Goal: Task Accomplishment & Management: Manage account settings

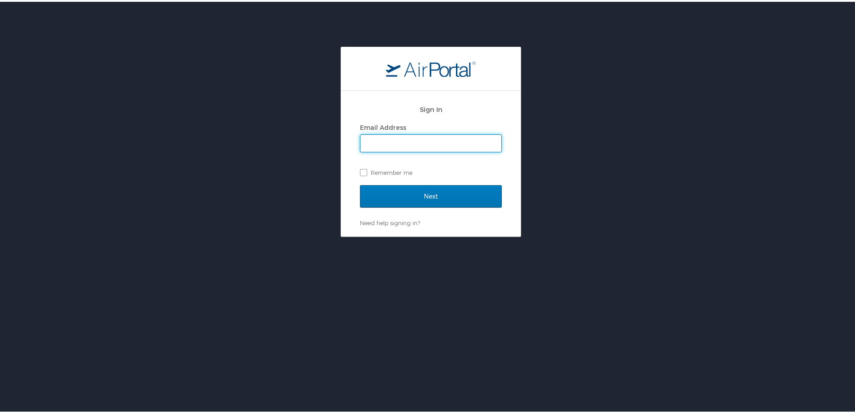
click at [423, 141] on input "Email Address" at bounding box center [431, 141] width 141 height 17
type input "[PERSON_NAME][EMAIL_ADDRESS][DOMAIN_NAME]"
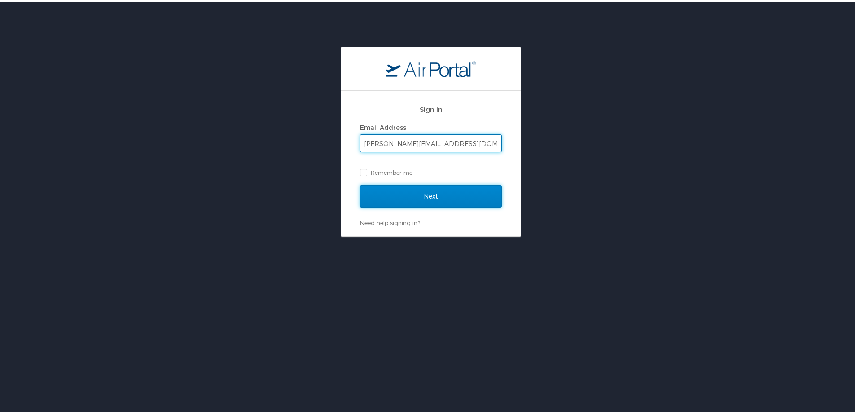
click at [394, 194] on input "Next" at bounding box center [431, 194] width 142 height 22
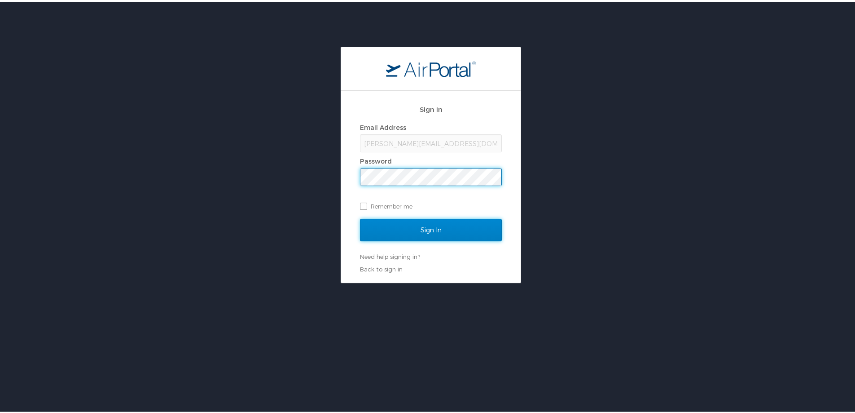
click at [400, 230] on input "Sign In" at bounding box center [431, 228] width 142 height 22
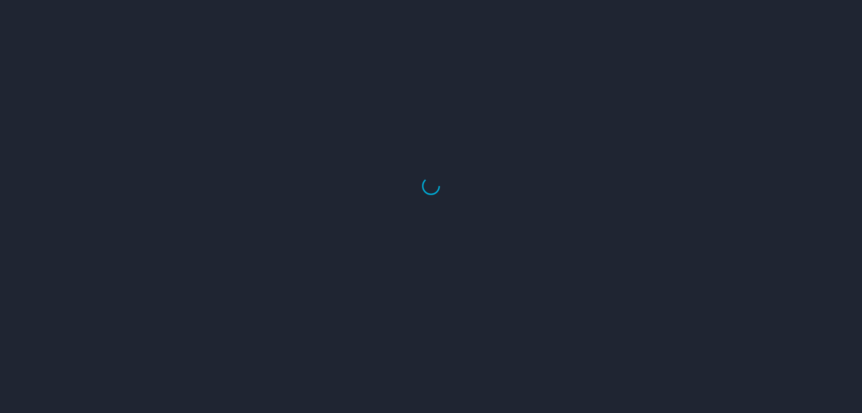
select select "US"
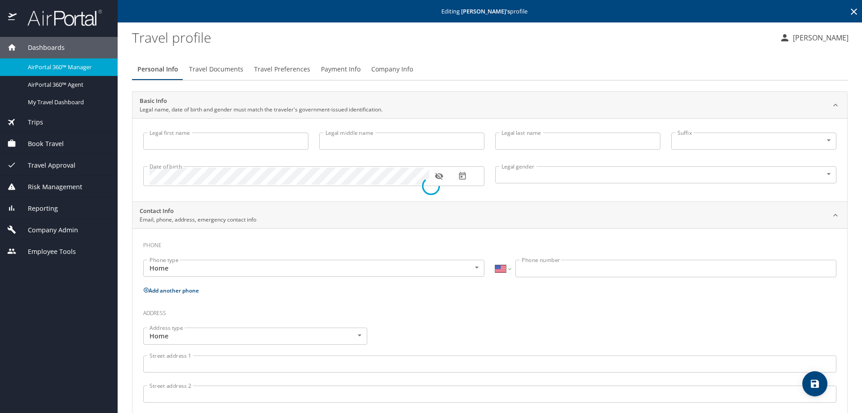
type input "Adrian"
type input "Julius"
type input "Feolo"
type input "Male"
type input "Maggie"
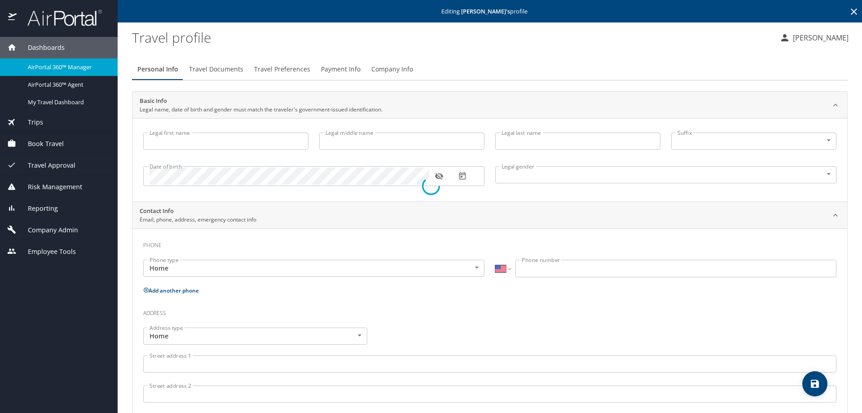
type input "Reigelsperger"
type input "(435) 659-5074"
select select "US"
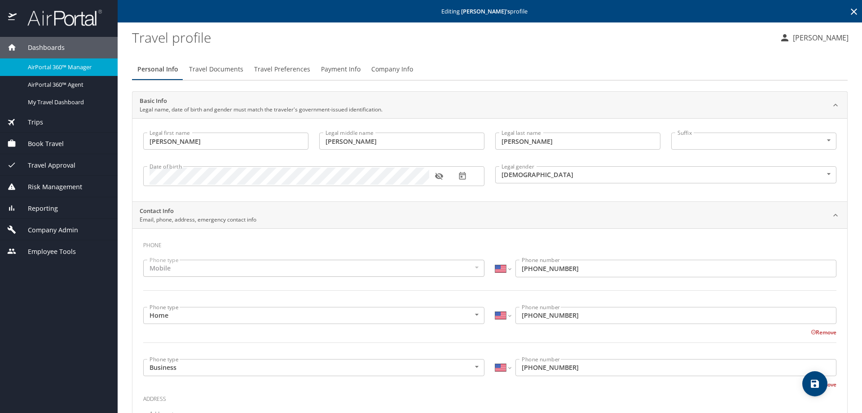
click at [65, 229] on span "Company Admin" at bounding box center [48, 230] width 62 height 10
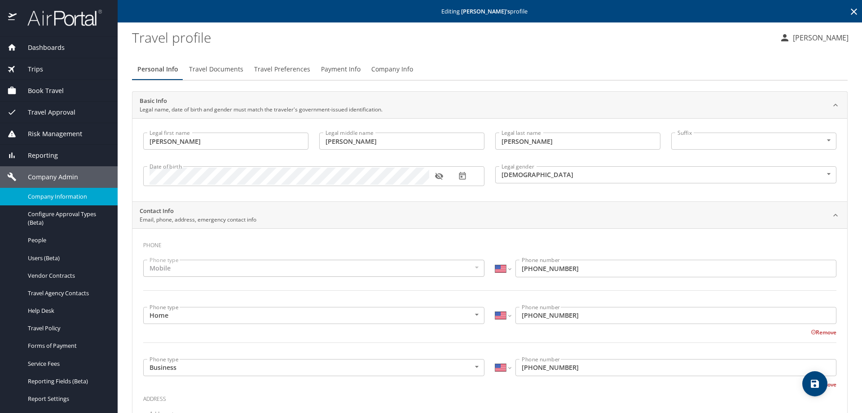
click at [64, 198] on span "Company Information" at bounding box center [67, 196] width 79 height 9
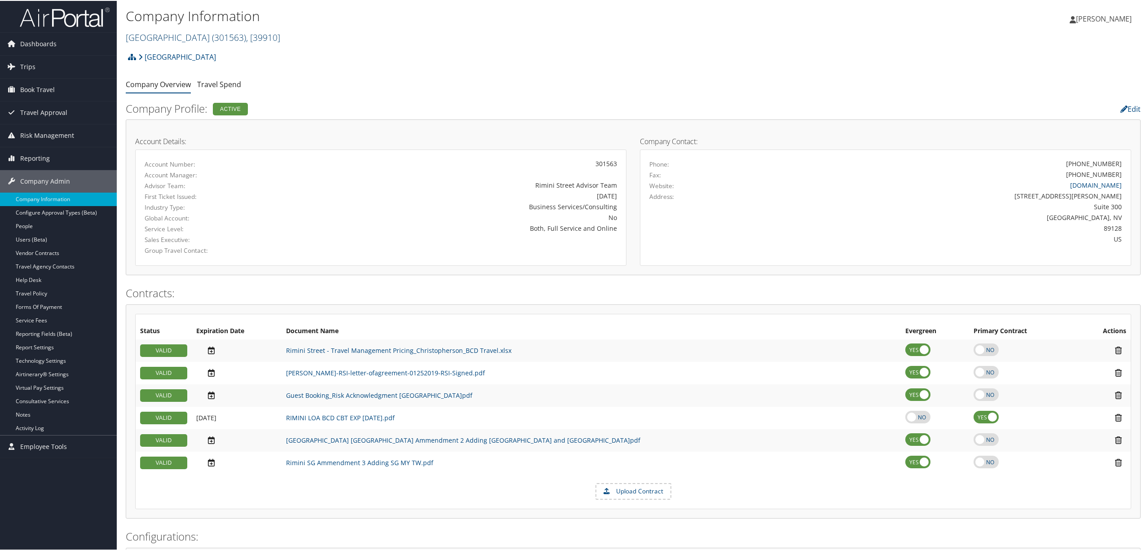
click at [212, 38] on span "( 301563 )" at bounding box center [229, 37] width 34 height 12
click at [202, 56] on input "search" at bounding box center [185, 53] width 118 height 17
type input "goosehead"
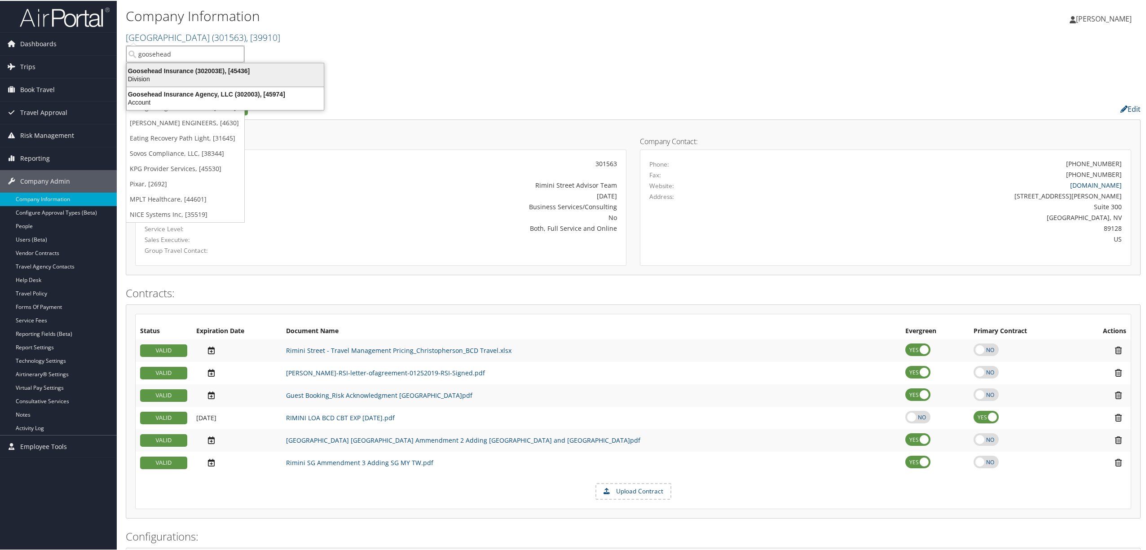
click at [209, 80] on div "Division" at bounding box center [225, 78] width 208 height 8
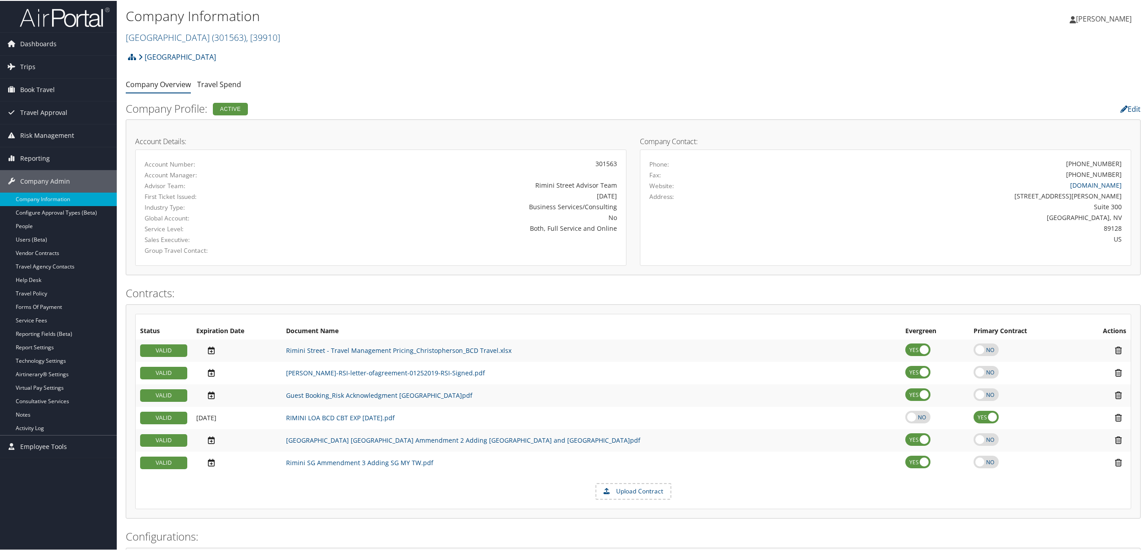
click at [209, 80] on link "Travel Spend" at bounding box center [219, 84] width 44 height 10
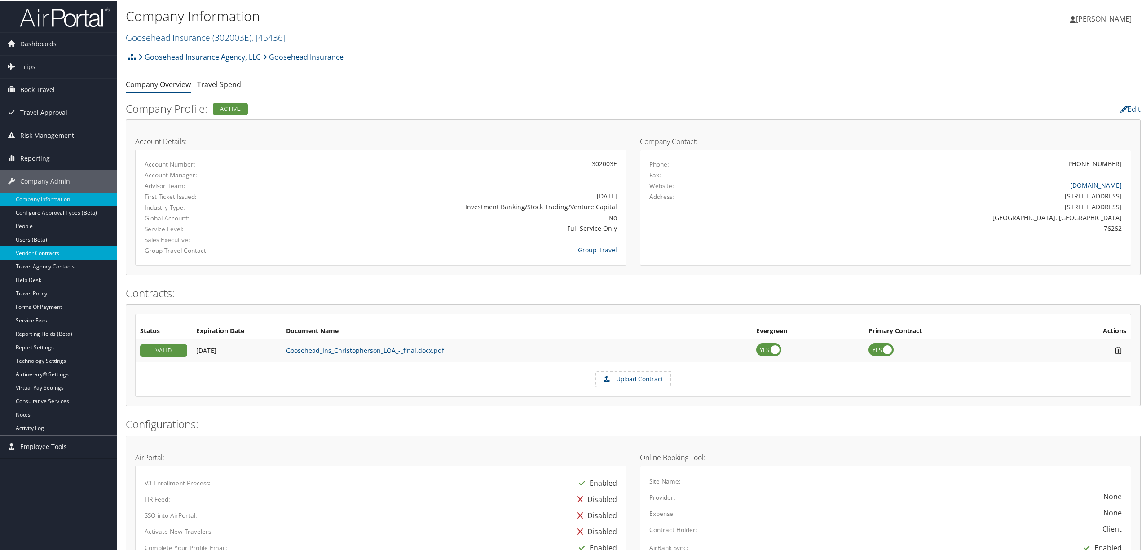
click at [56, 259] on link "Vendor Contracts" at bounding box center [58, 252] width 117 height 13
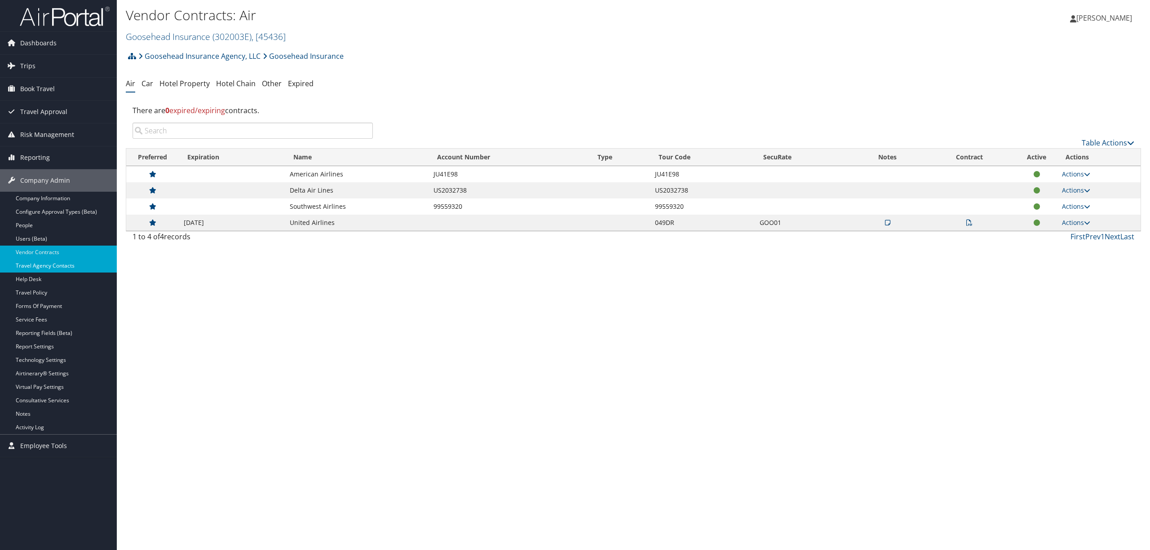
click at [57, 266] on link "Travel Agency Contacts" at bounding box center [58, 265] width 117 height 13
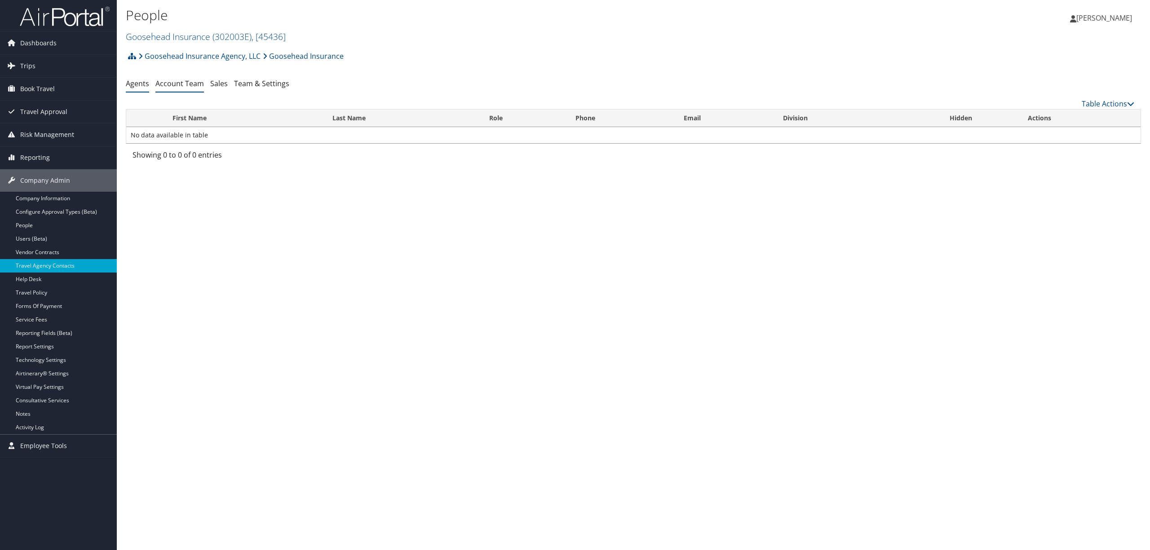
click at [193, 83] on link "Account Team" at bounding box center [179, 84] width 48 height 10
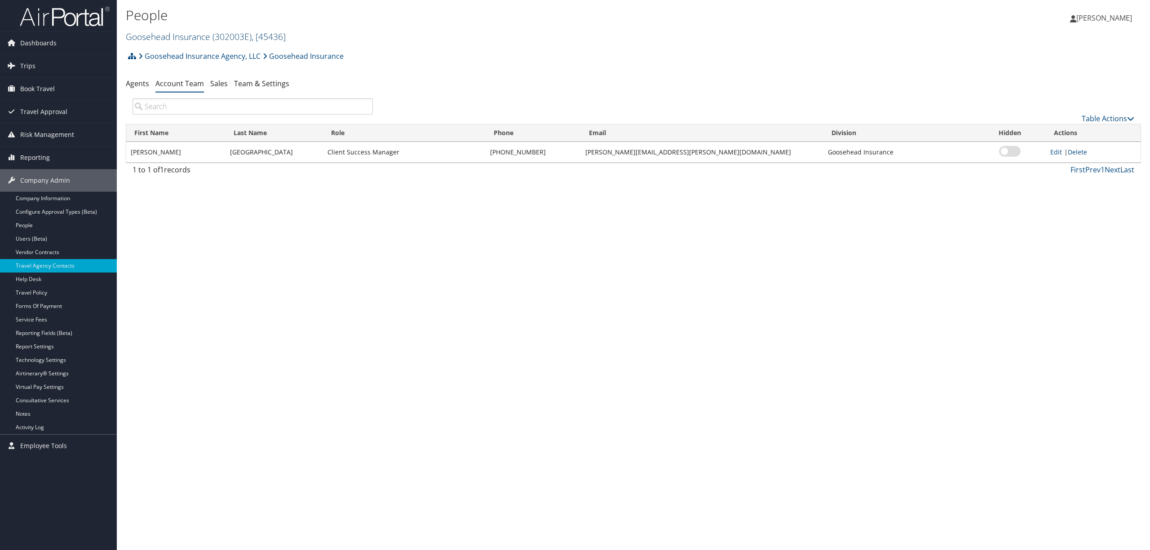
click at [205, 36] on link "Goosehead Insurance ( 302003E ) , [ 45436 ]" at bounding box center [206, 37] width 160 height 12
click at [181, 166] on link "Sovos Compliance, LLC, [38344]" at bounding box center [185, 167] width 118 height 15
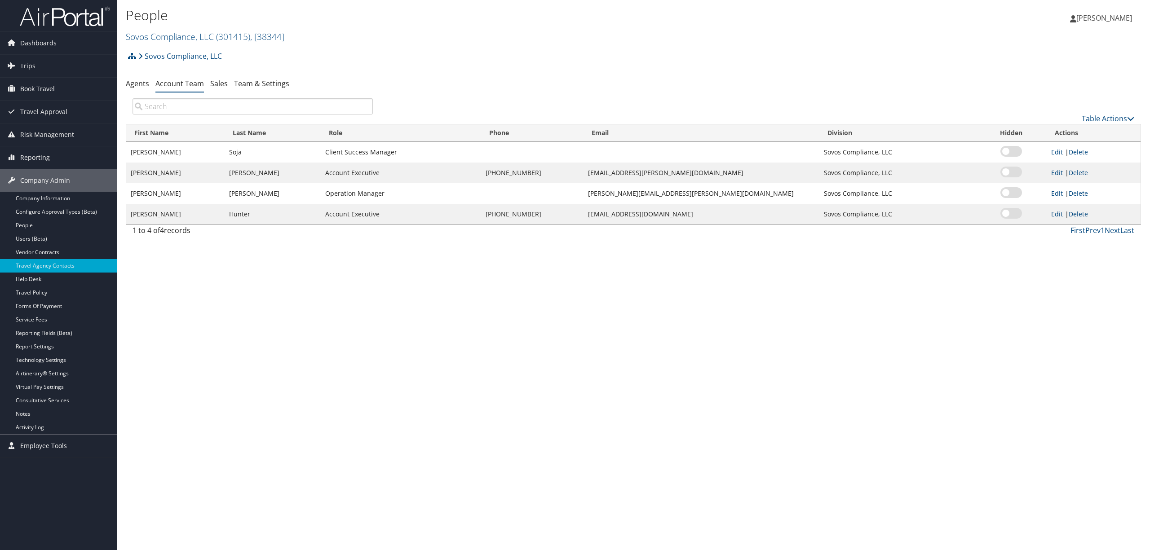
click at [415, 79] on ul "Agents Account Team Sales Team & Settings" at bounding box center [633, 84] width 1015 height 16
click at [40, 236] on link "Users (Beta)" at bounding box center [58, 238] width 117 height 13
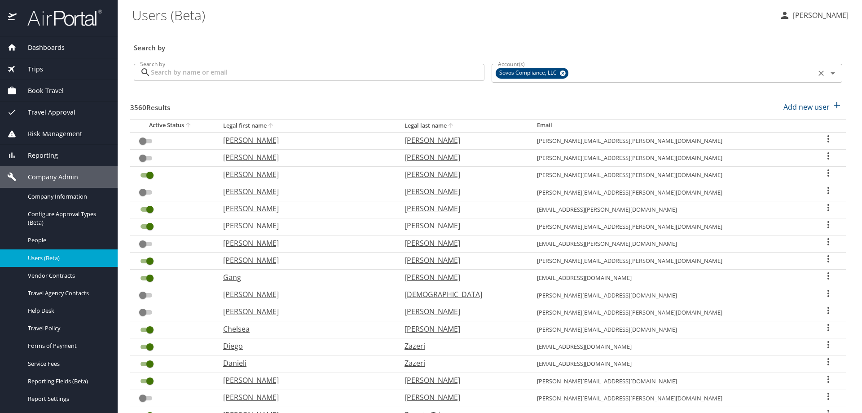
click at [560, 71] on icon at bounding box center [563, 73] width 7 height 10
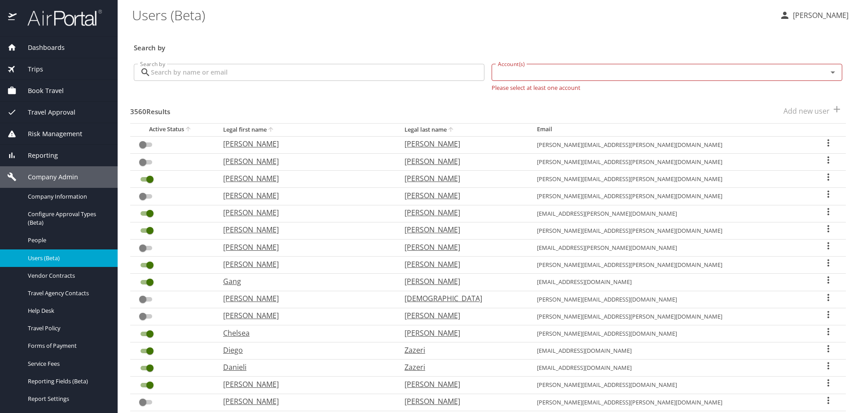
click at [557, 71] on input "Account(s)" at bounding box center [653, 72] width 319 height 12
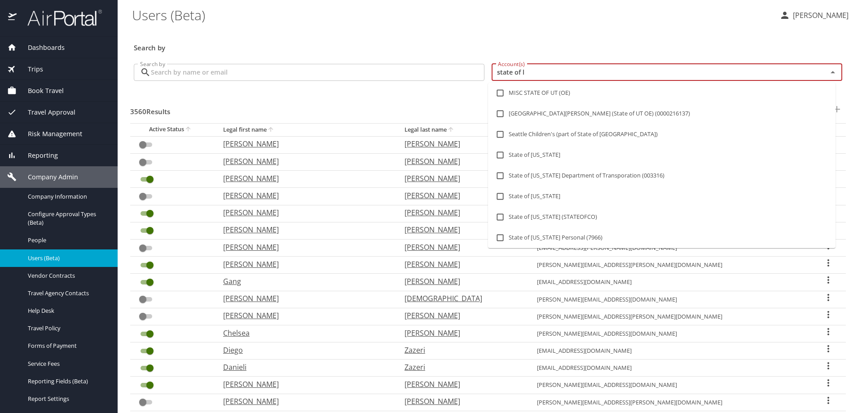
type input "state of lo"
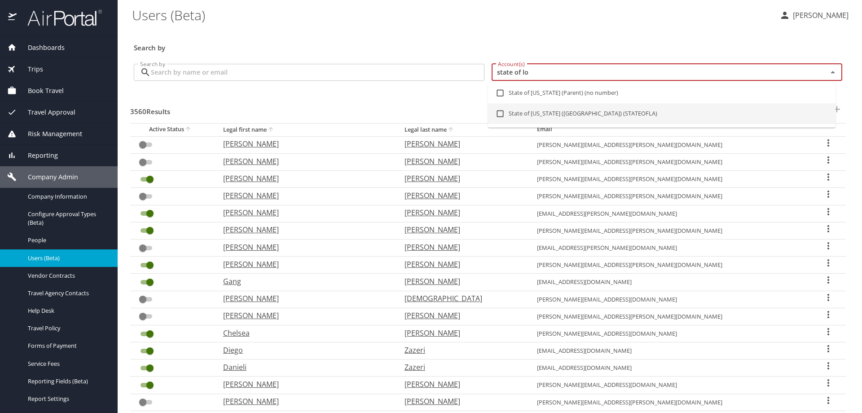
click at [503, 114] on input "checkbox" at bounding box center [500, 113] width 17 height 17
checkbox input "true"
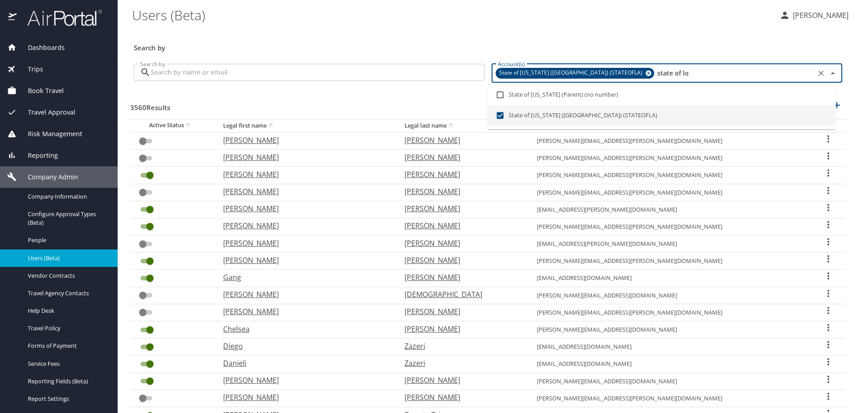
type input "state of lo"
checkbox input "true"
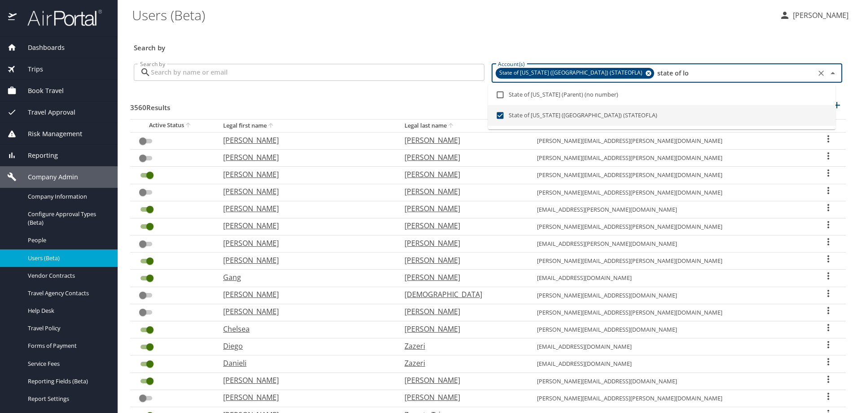
checkbox input "true"
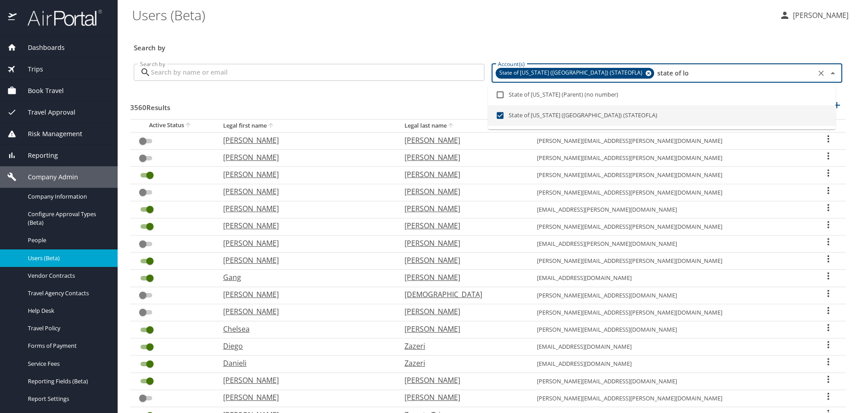
checkbox input "true"
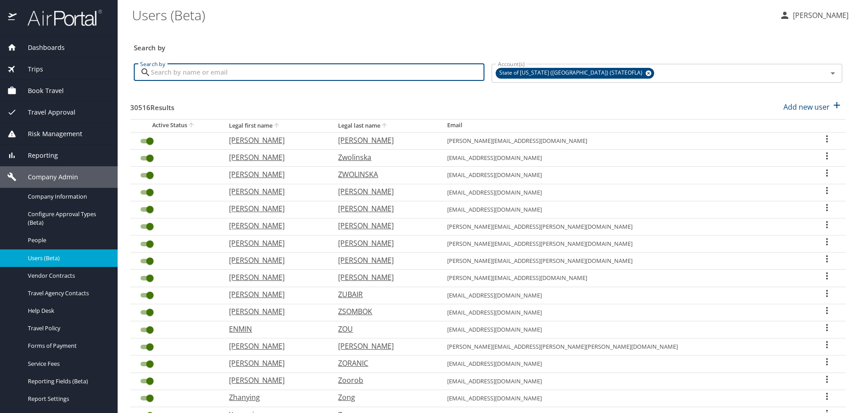
click at [327, 71] on input "Search by" at bounding box center [318, 72] width 334 height 17
paste input "ANCY.BIGGIO@LOUISIANA.EDU"
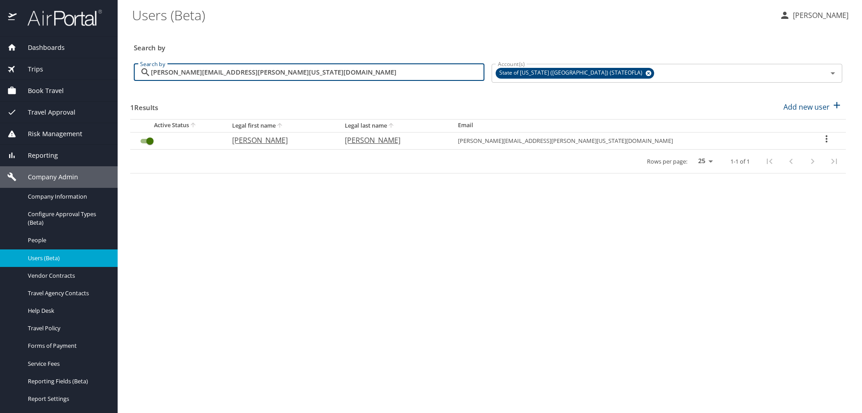
type input "nANCY.BIGGIO@LOUISIANA.EDU"
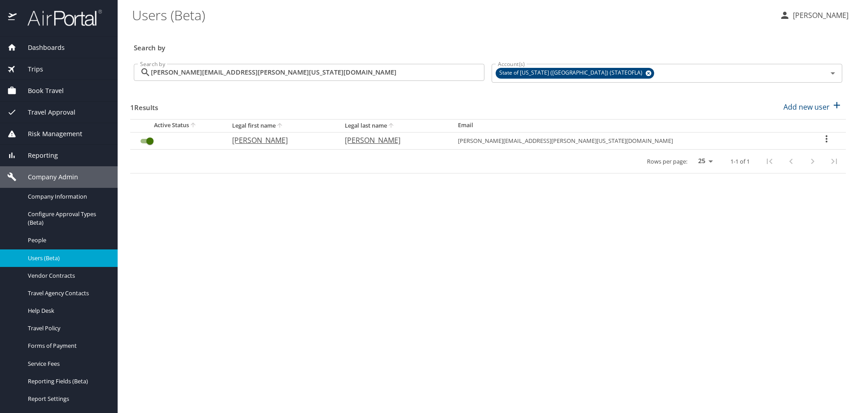
click at [821, 140] on icon "User Search Table" at bounding box center [826, 138] width 11 height 11
click at [785, 144] on p "View profile" at bounding box center [768, 140] width 40 height 11
select select "US"
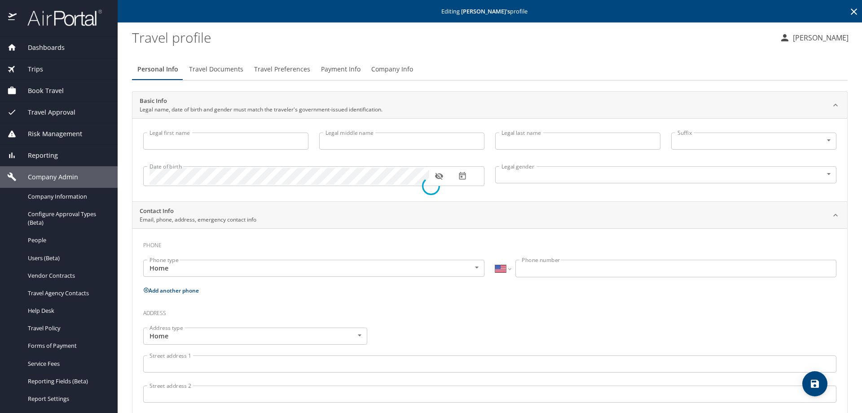
type input "Nancy"
type input "Connors"
type input "Biggio"
type input "Female"
type input "Joseph"
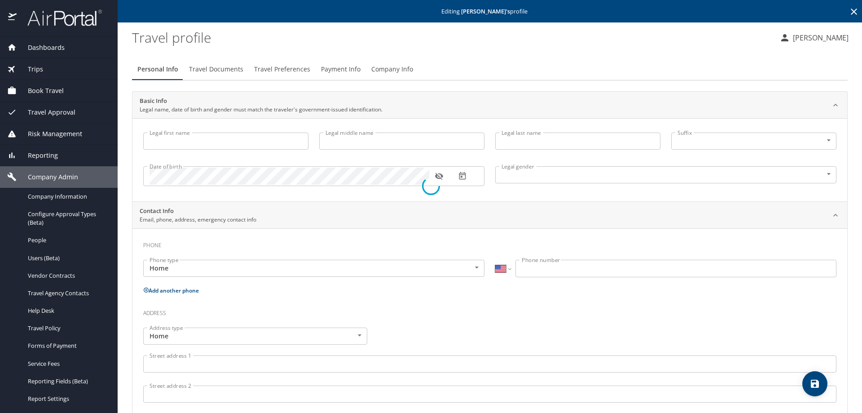
type input "Biggio"
type input "(205) 515-7863"
type input "jrb7863@gmail.com"
select select "US"
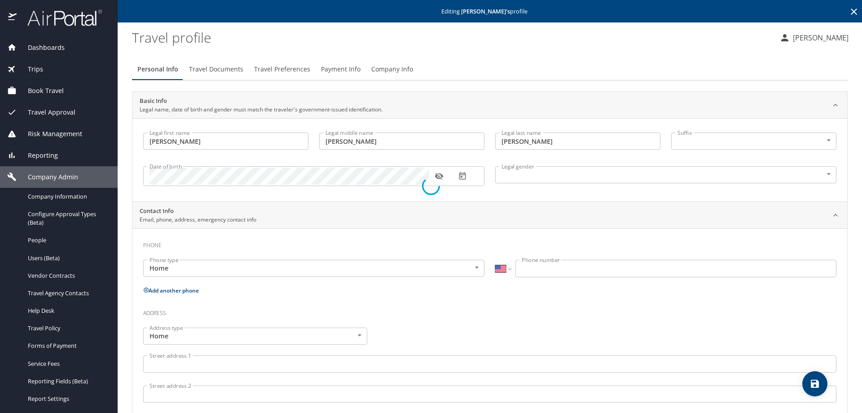
select select "US"
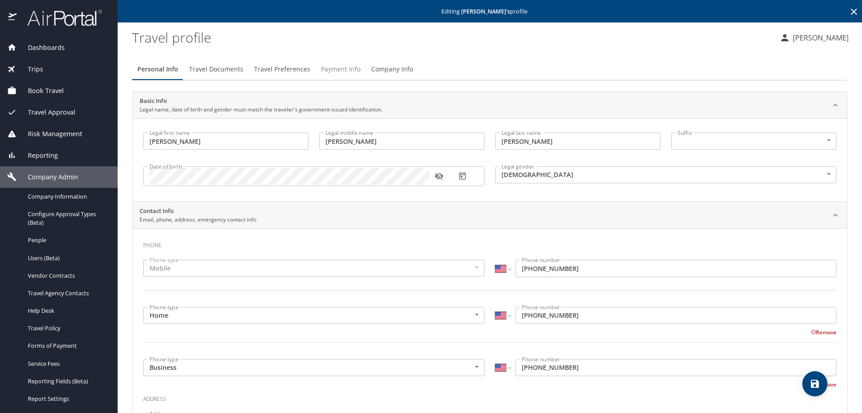
click at [325, 67] on span "Payment Info" at bounding box center [341, 69] width 40 height 11
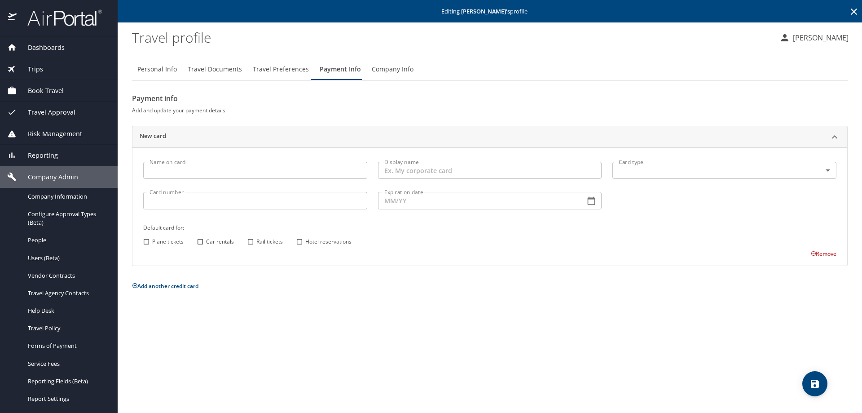
click at [377, 70] on span "Company Info" at bounding box center [393, 69] width 42 height 11
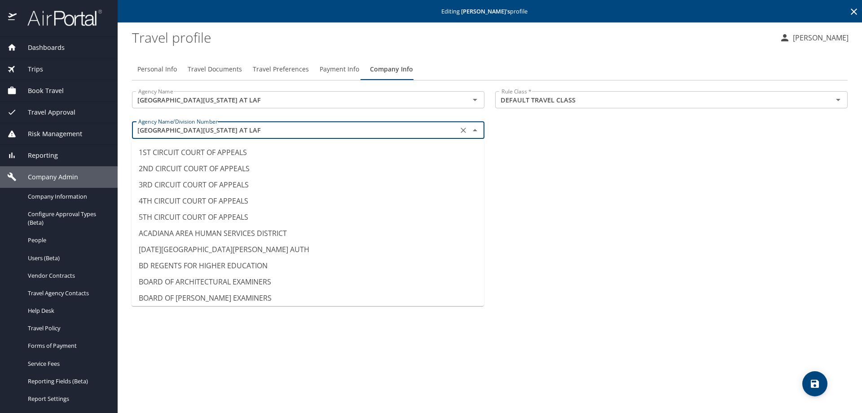
scroll to position [8570, 0]
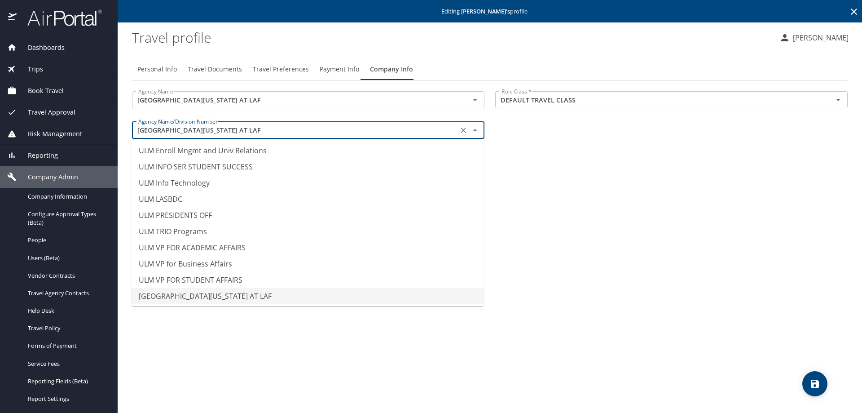
drag, startPoint x: 224, startPoint y: 132, endPoint x: 105, endPoint y: 129, distance: 119.5
click at [105, 129] on div "Dashboards AirPortal 360™ Manager AirPortal 360™ Agent My Travel Dashboard Trip…" at bounding box center [431, 206] width 862 height 413
click at [68, 214] on span "Configure Approval Types (Beta)" at bounding box center [67, 218] width 79 height 17
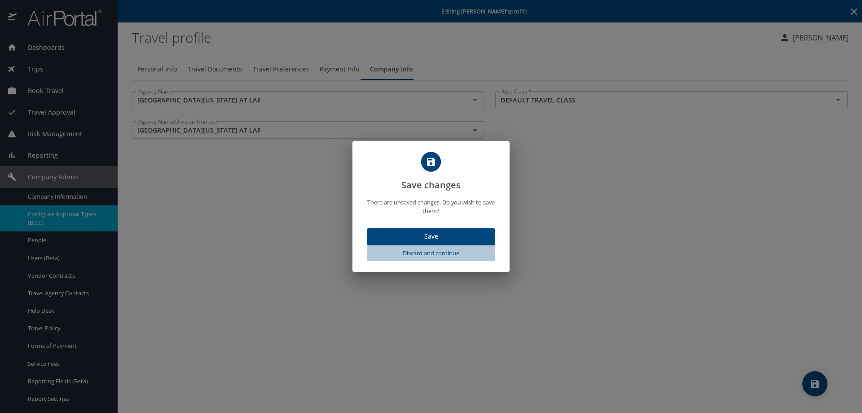
click at [450, 248] on span "Discard and continue" at bounding box center [430, 253] width 121 height 10
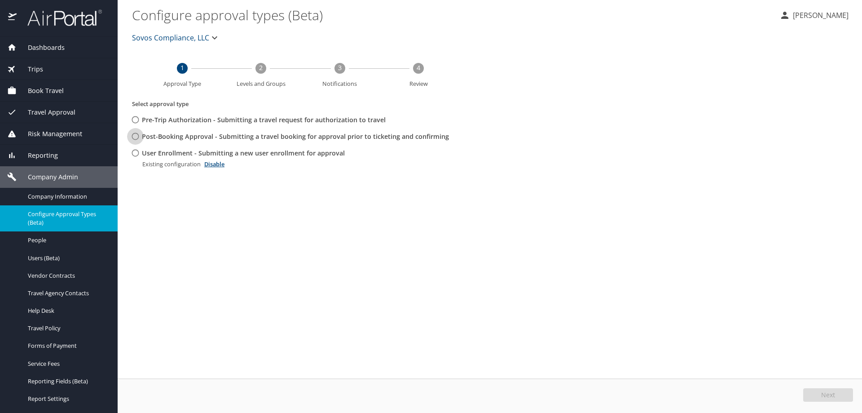
click at [136, 137] on input "Post-Booking Approval - Submitting a travel booking for approval prior to ticke…" at bounding box center [135, 136] width 17 height 17
radio input "true"
click at [189, 32] on span "Sovos Compliance, LLC" at bounding box center [170, 37] width 77 height 13
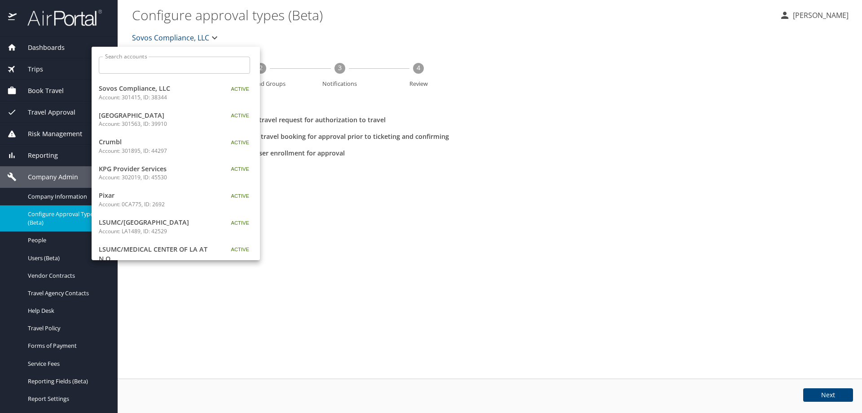
click at [180, 63] on input "Search accounts" at bounding box center [177, 65] width 145 height 17
paste input "UNIV OF LOUISIANA AT LAF"
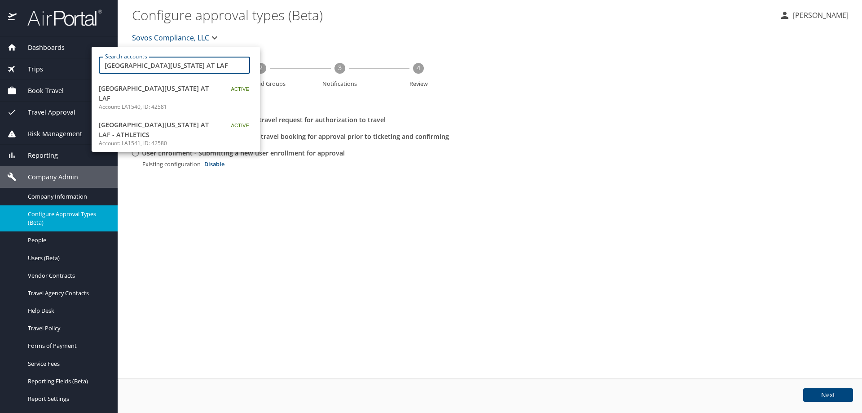
type input "UNIV OF LOUISIANA AT LAF"
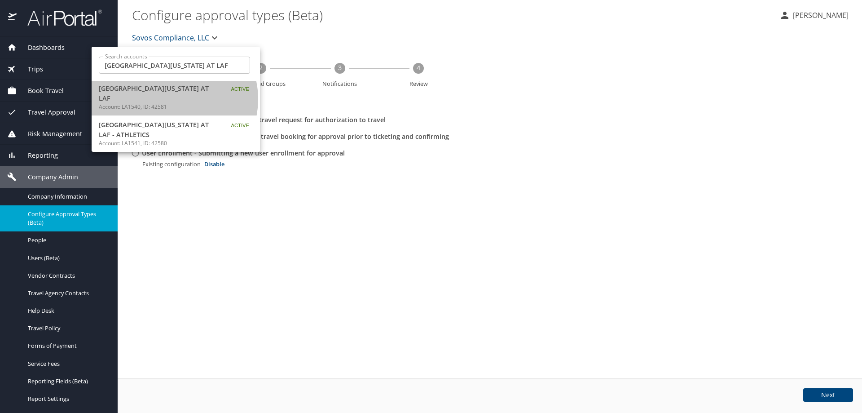
click at [169, 103] on p "Account: LA1540, ID: 42581" at bounding box center [155, 107] width 112 height 8
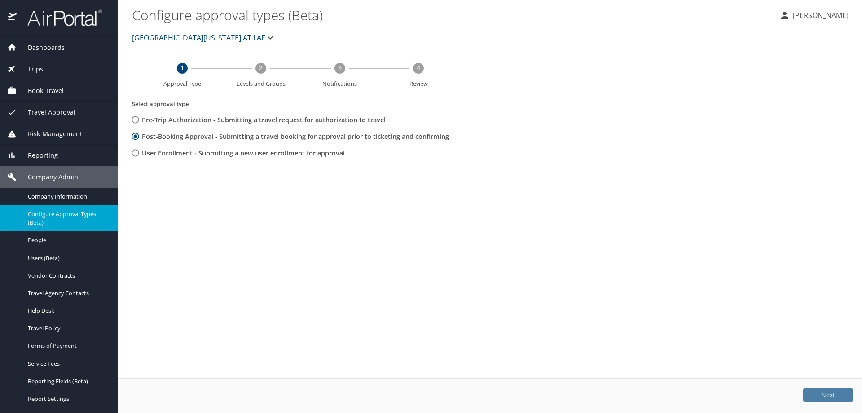
click at [818, 393] on button "Next" at bounding box center [828, 394] width 50 height 13
